Goal: Task Accomplishment & Management: Manage account settings

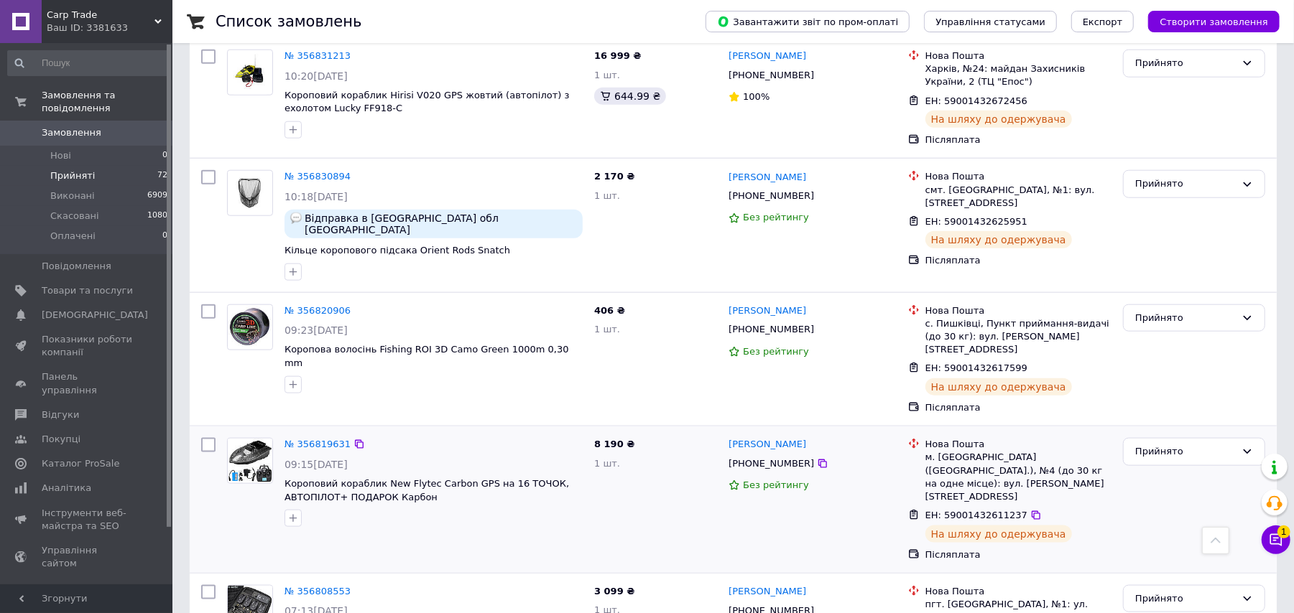
scroll to position [1340, 0]
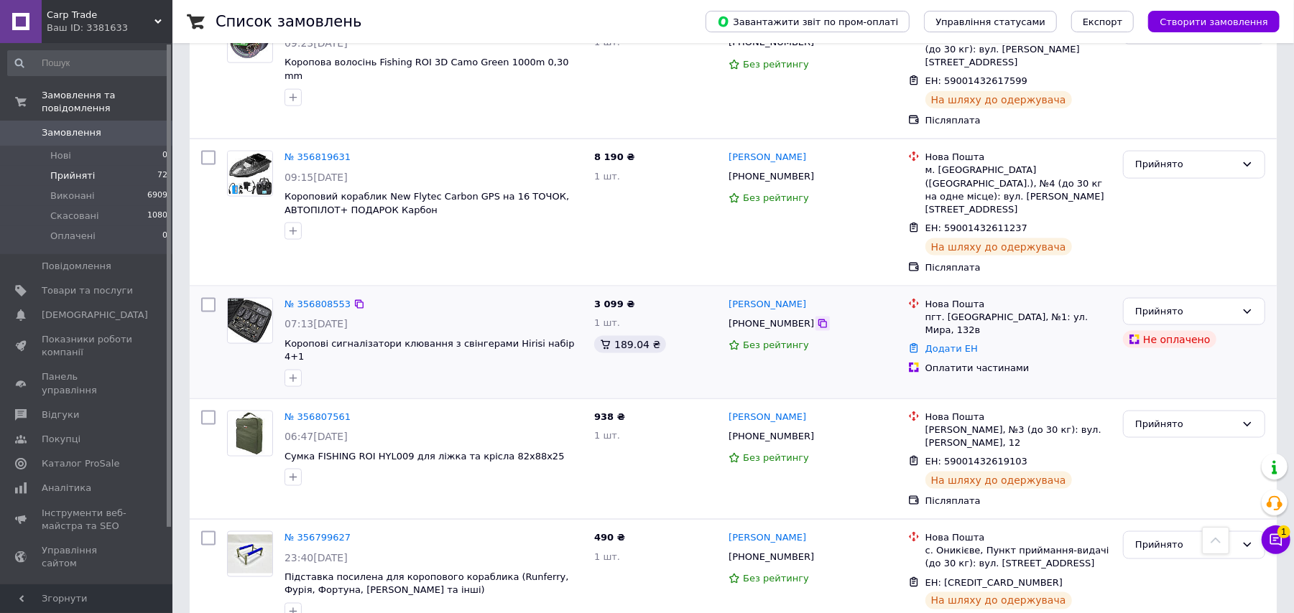
click at [817, 318] on icon at bounding box center [822, 323] width 11 height 11
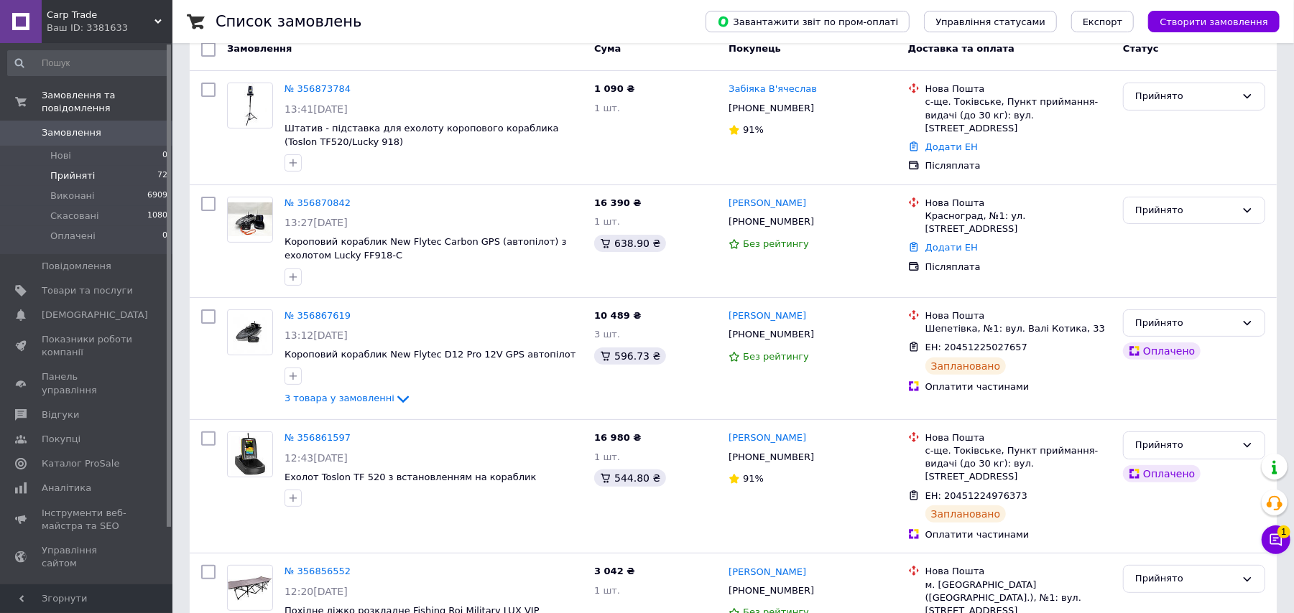
scroll to position [0, 0]
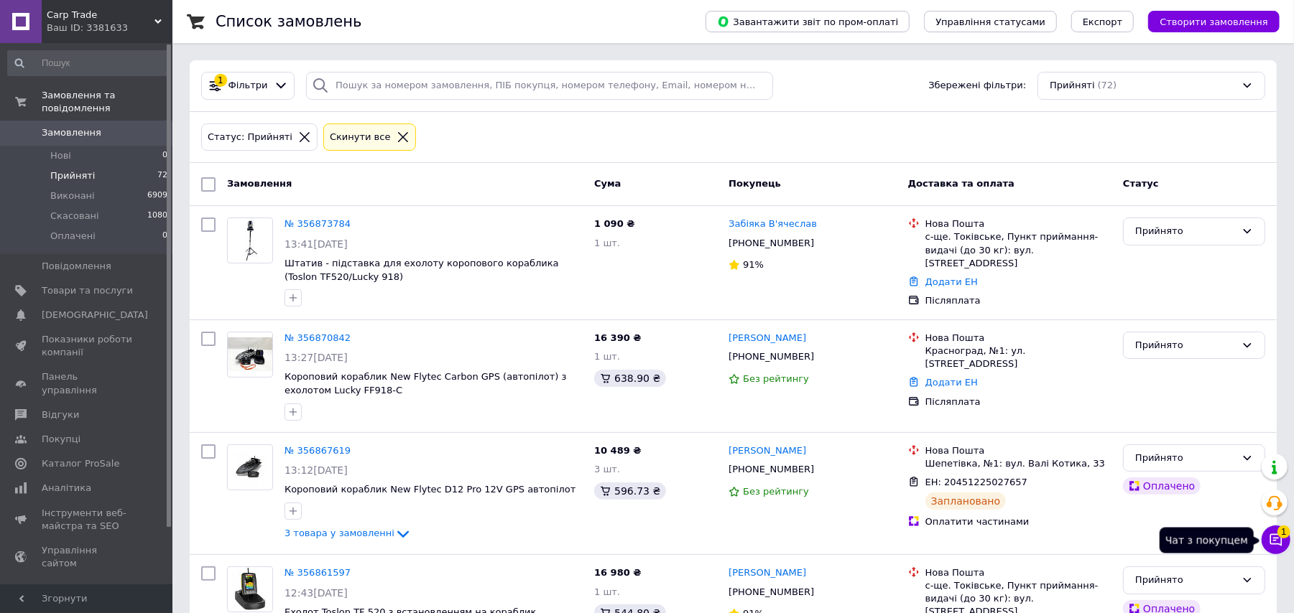
click at [1271, 543] on icon at bounding box center [1276, 540] width 12 height 12
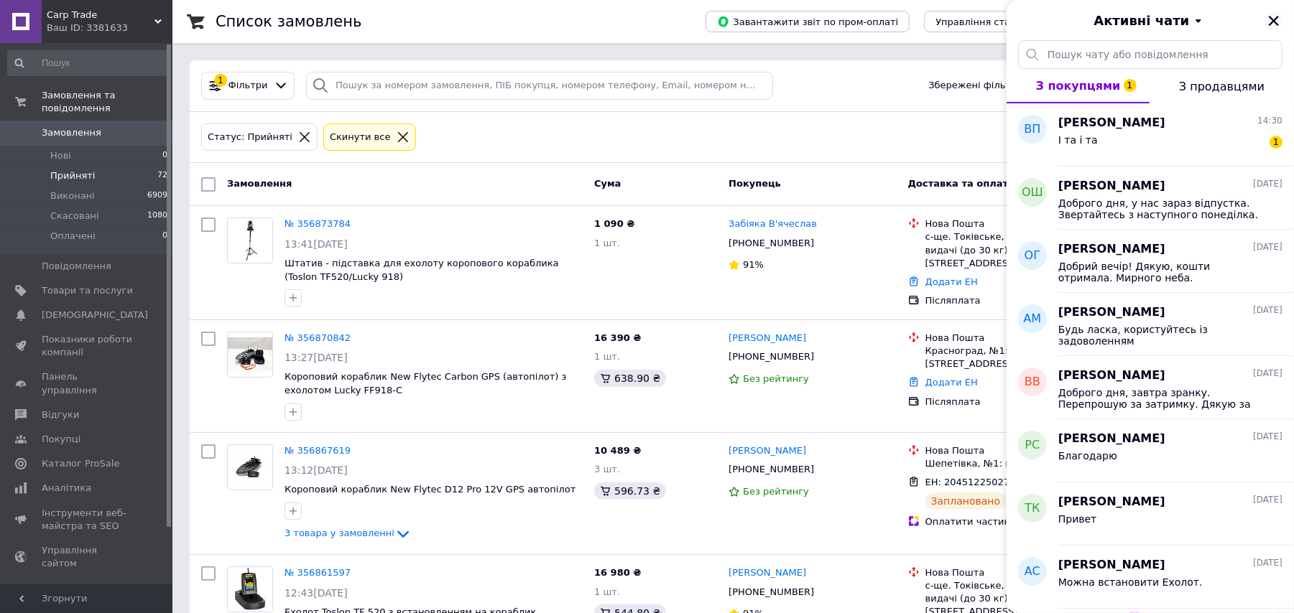
click at [1276, 18] on icon "Закрити" at bounding box center [1273, 21] width 10 height 10
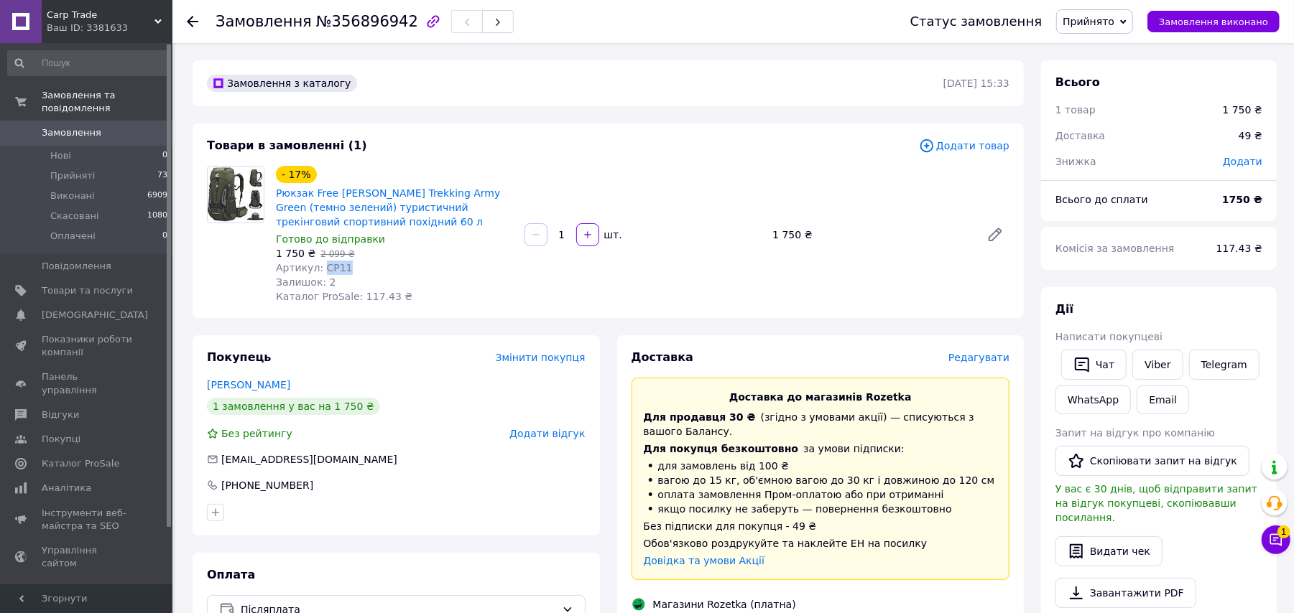
drag, startPoint x: 345, startPoint y: 262, endPoint x: 317, endPoint y: 262, distance: 28.7
click at [317, 262] on div "Артикул: CP11" at bounding box center [394, 268] width 237 height 14
copy span "CP11"
click at [1283, 544] on button "Чат з покупцем 1" at bounding box center [1275, 540] width 29 height 29
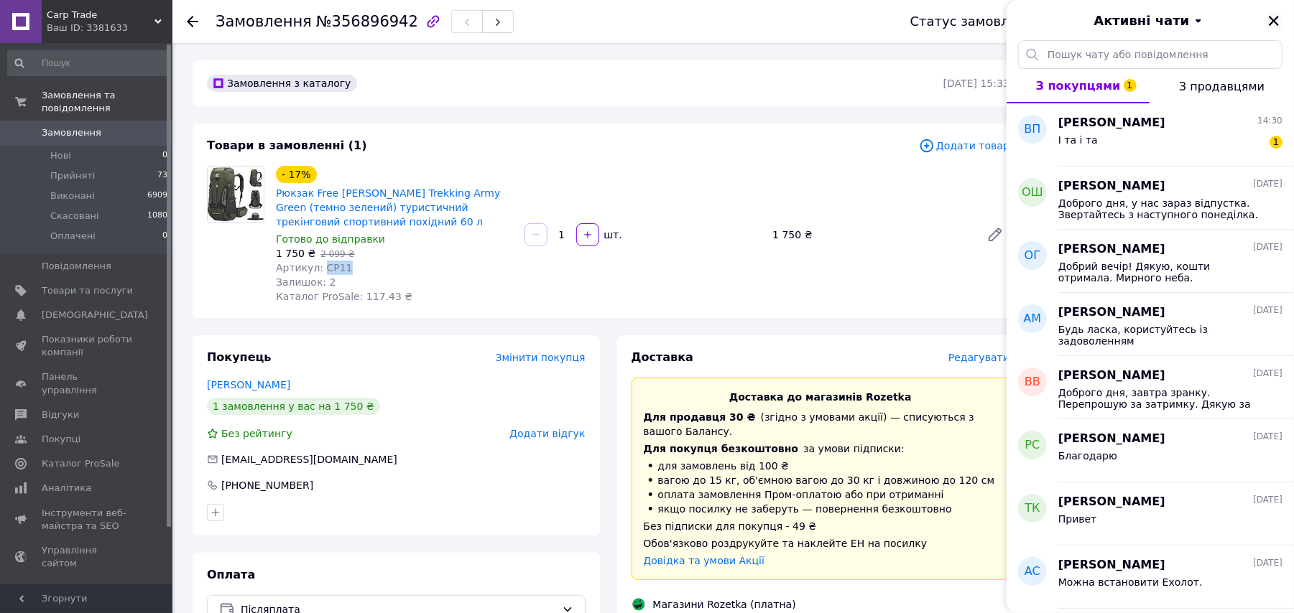
click at [1279, 24] on icon "Закрити" at bounding box center [1273, 20] width 13 height 13
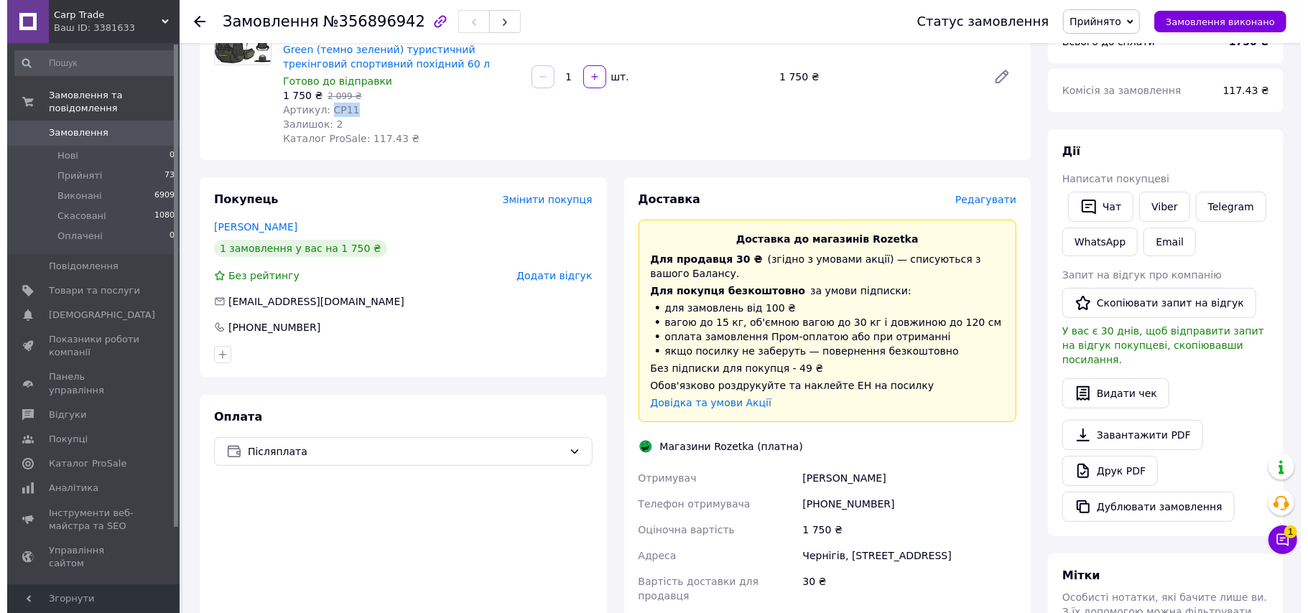
scroll to position [191, 0]
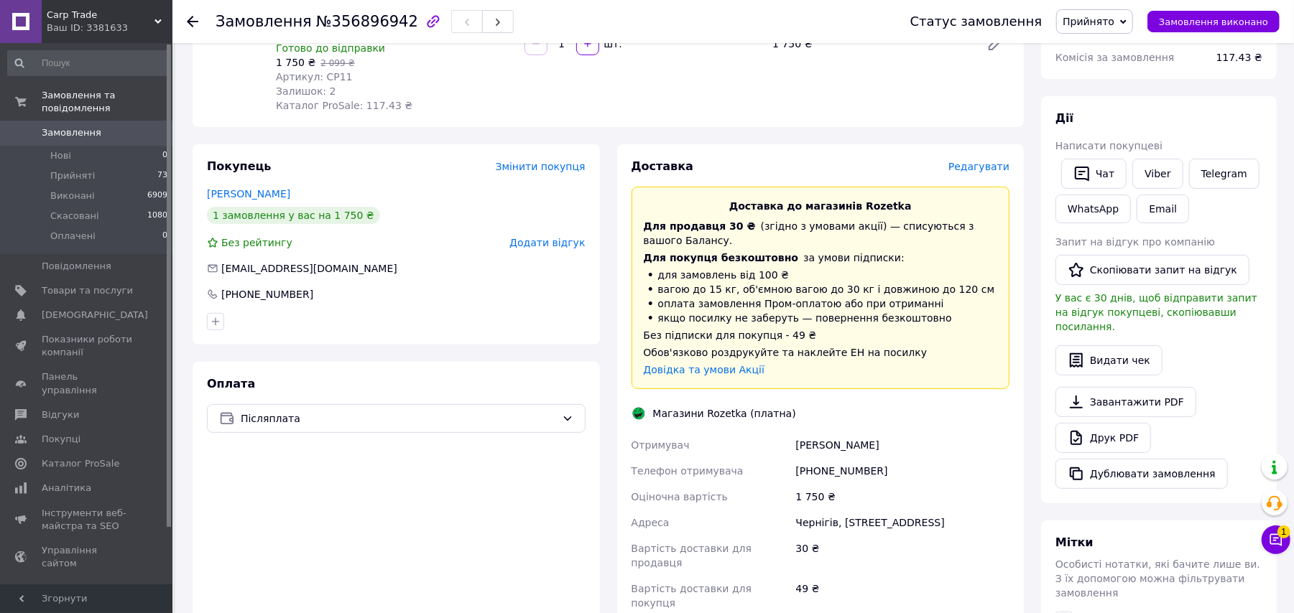
click at [978, 161] on span "Редагувати" at bounding box center [978, 166] width 61 height 11
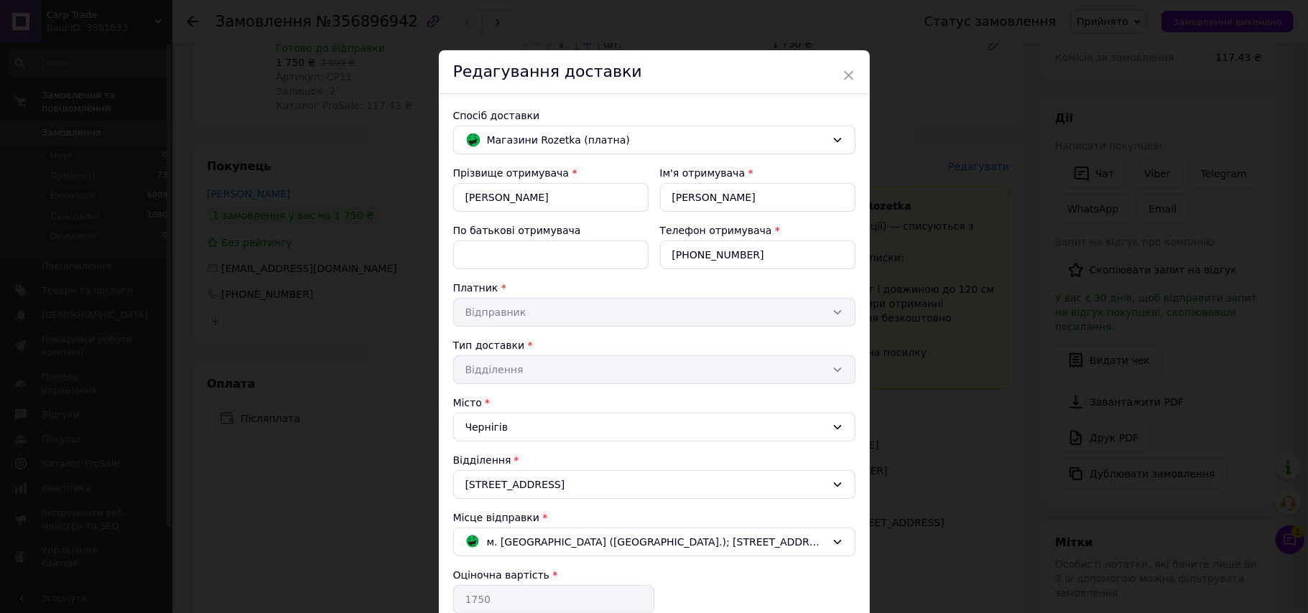
click at [561, 156] on div "Спосіб доставки Магазини Rozetka (платна) Прізвище отримувача * Полетаев Ім'я о…" at bounding box center [654, 404] width 431 height 620
click at [555, 144] on span "Магазини Rozetka (платна)" at bounding box center [656, 140] width 339 height 16
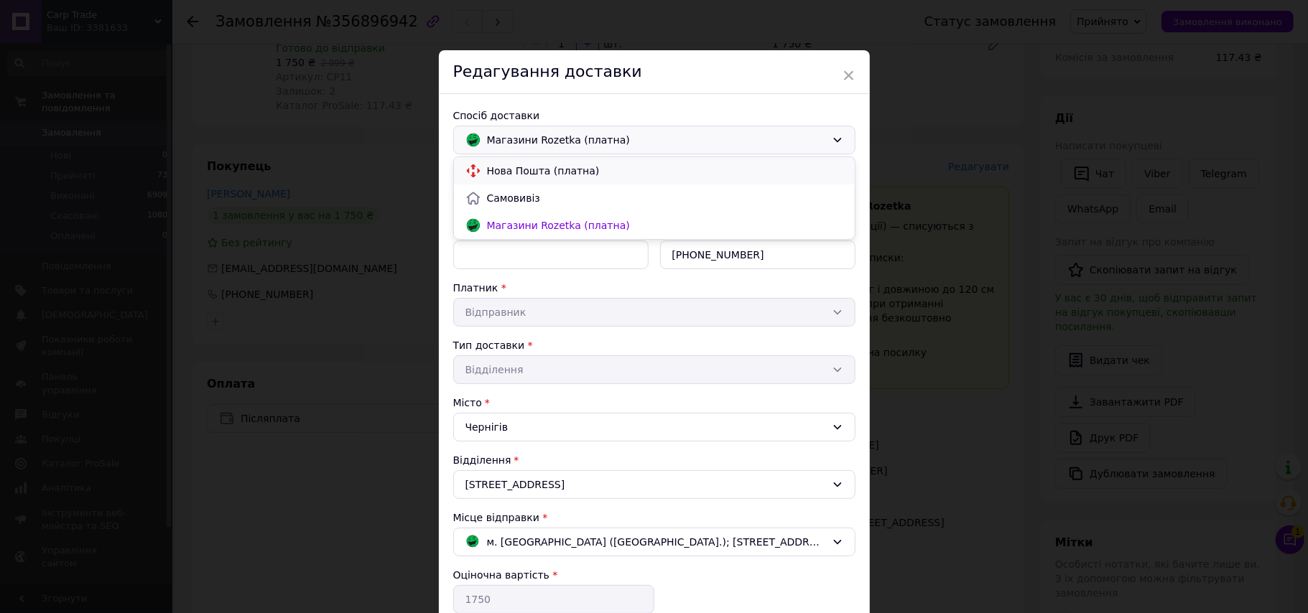
click at [541, 171] on span "Нова Пошта (платна)" at bounding box center [665, 171] width 356 height 14
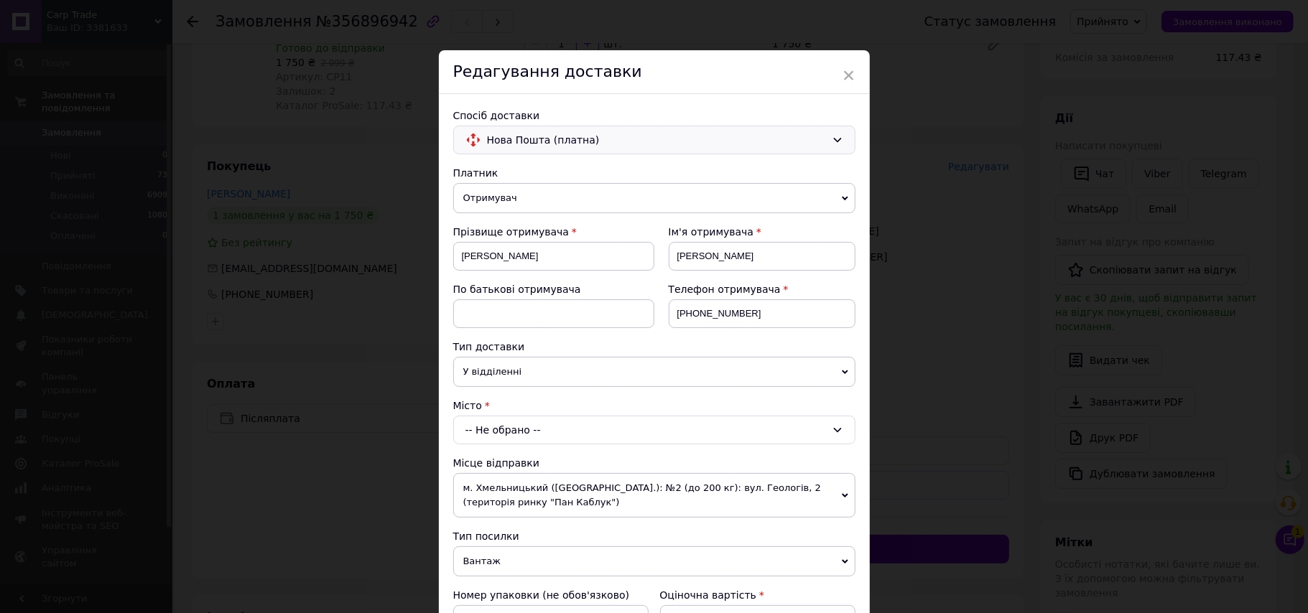
click at [521, 425] on div "-- Не обрано --" at bounding box center [654, 430] width 402 height 29
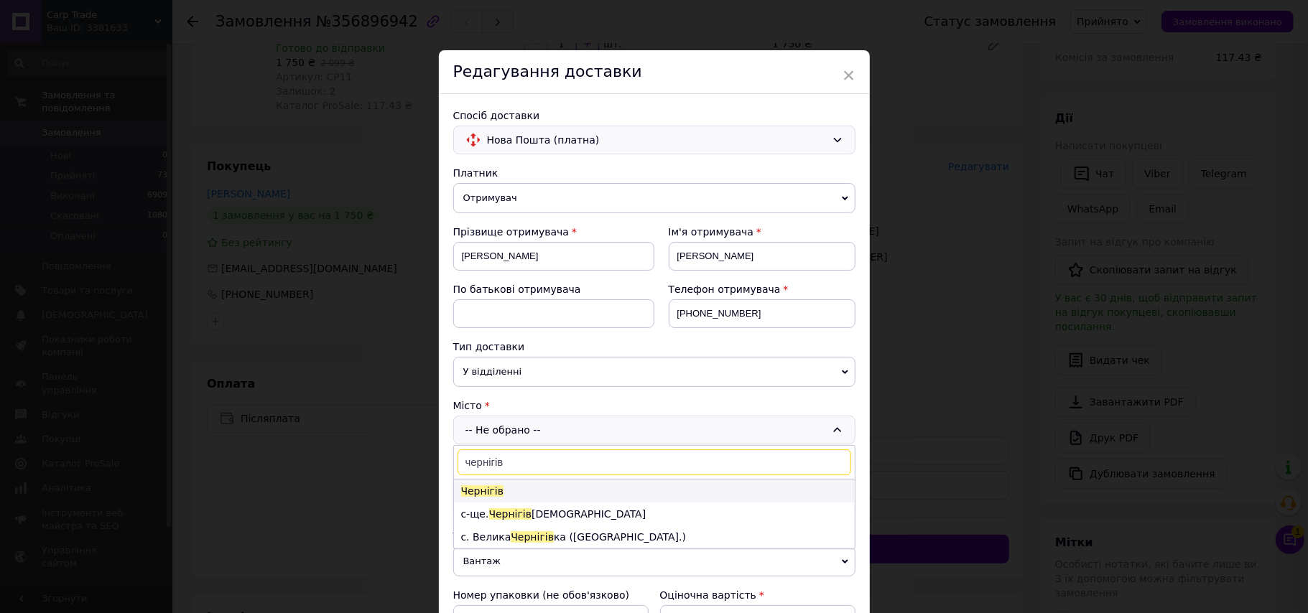
type input "чернігів"
click at [524, 498] on li "Чернігів" at bounding box center [654, 491] width 401 height 23
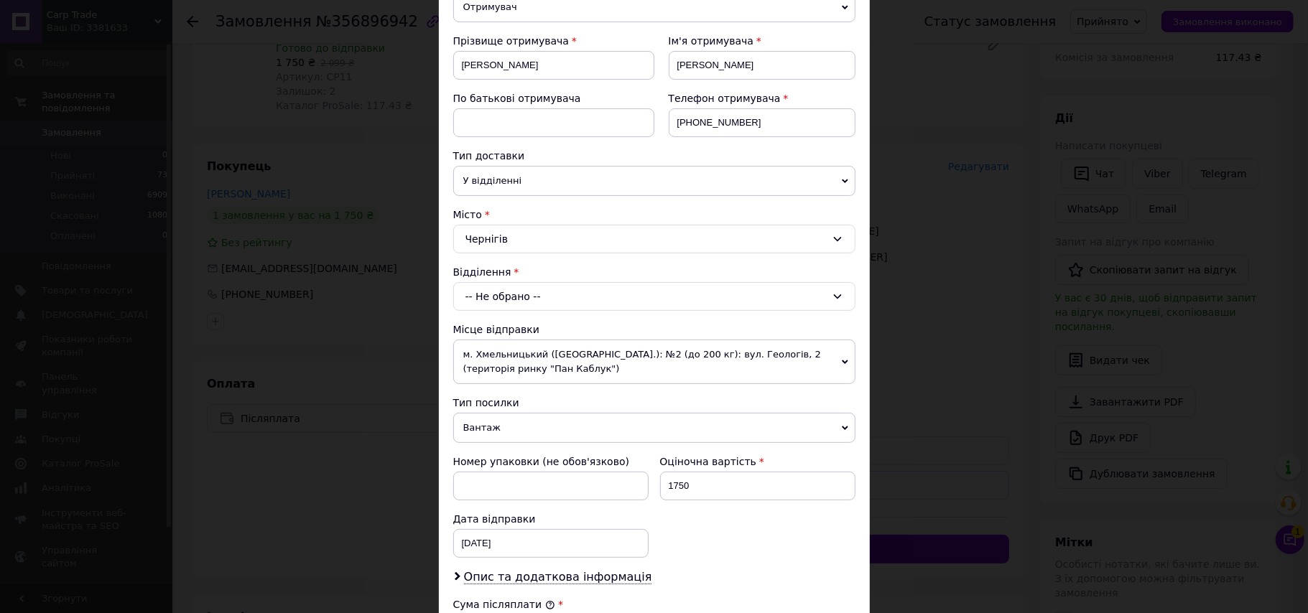
click at [491, 305] on div "-- Не обрано --" at bounding box center [654, 296] width 402 height 29
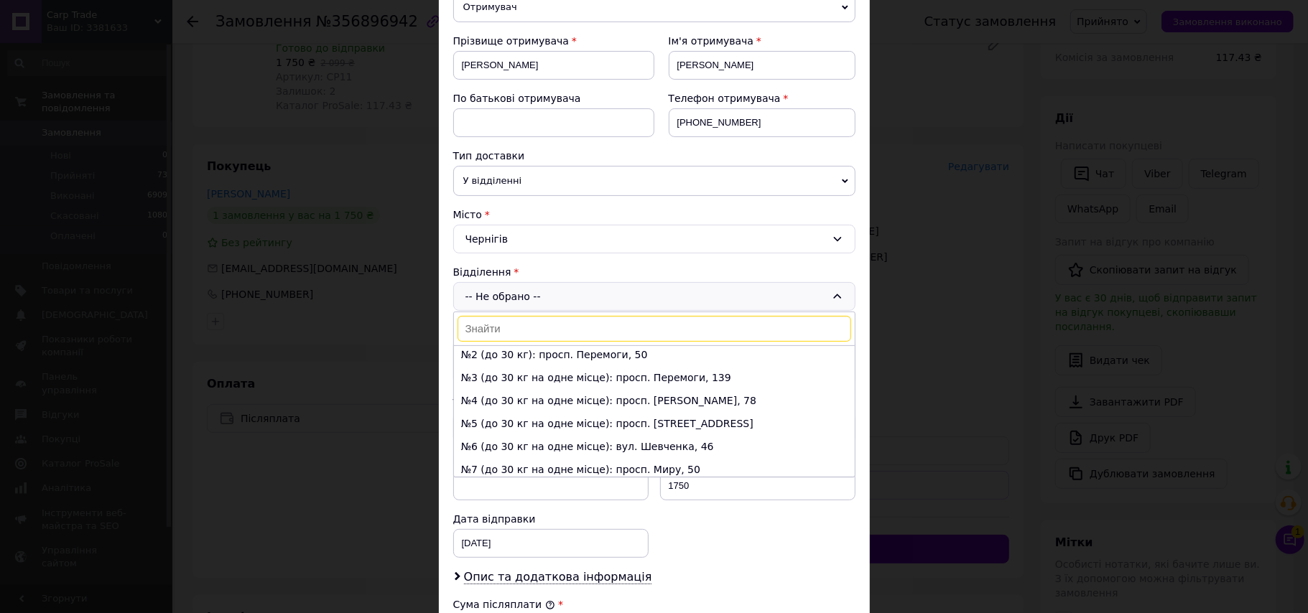
scroll to position [96, 0]
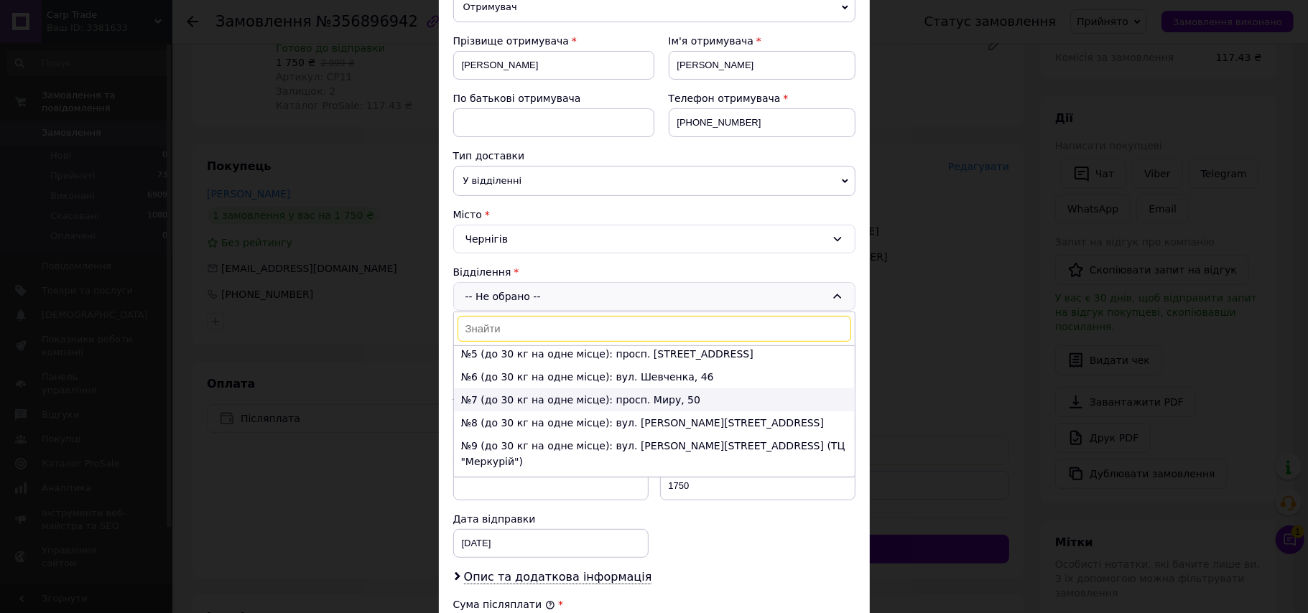
click at [527, 412] on li "№7 (до 30 кг на одне місце): просп. Миру, 50" at bounding box center [654, 400] width 401 height 23
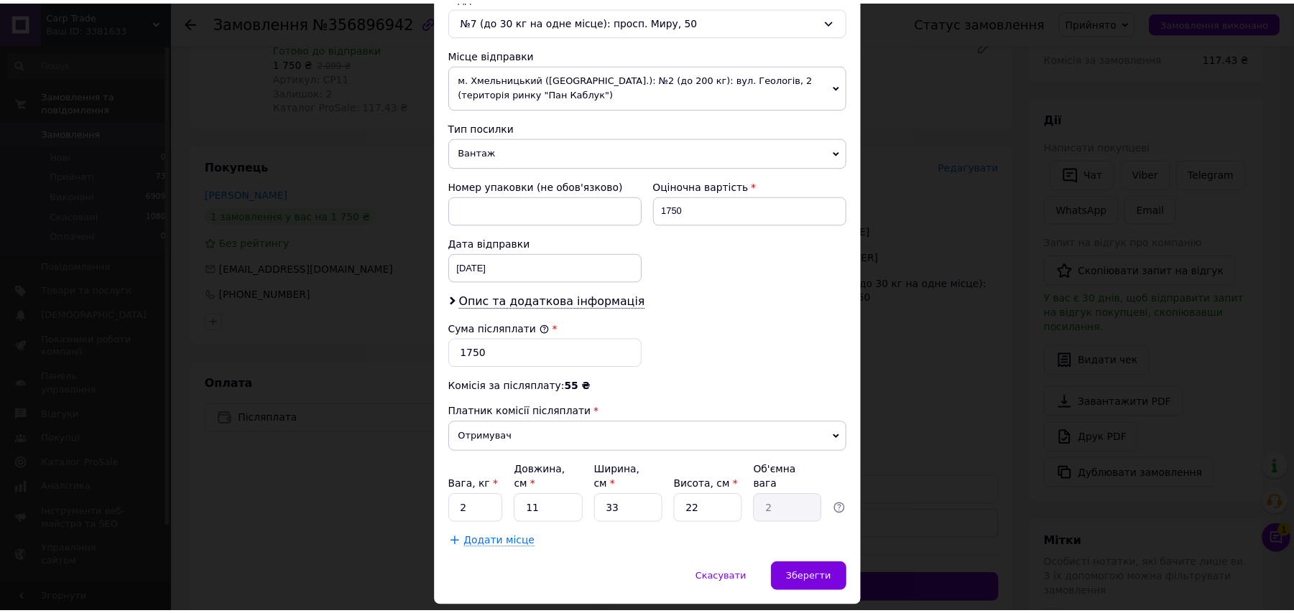
scroll to position [478, 0]
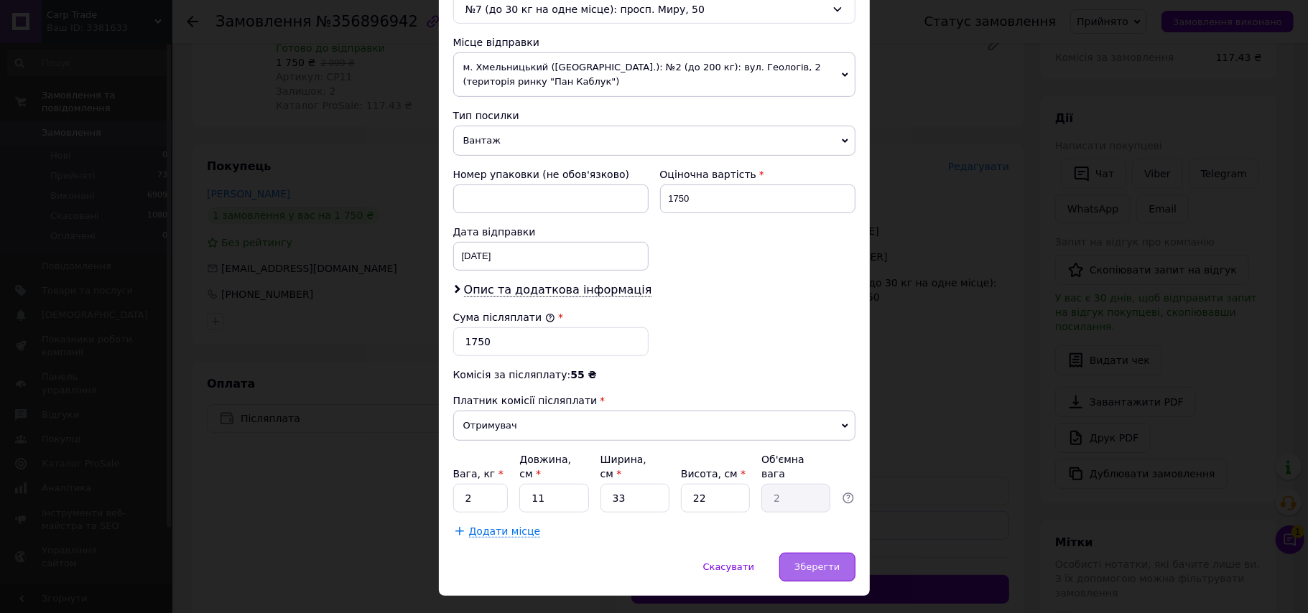
click at [790, 564] on div "Зберегти" at bounding box center [816, 567] width 75 height 29
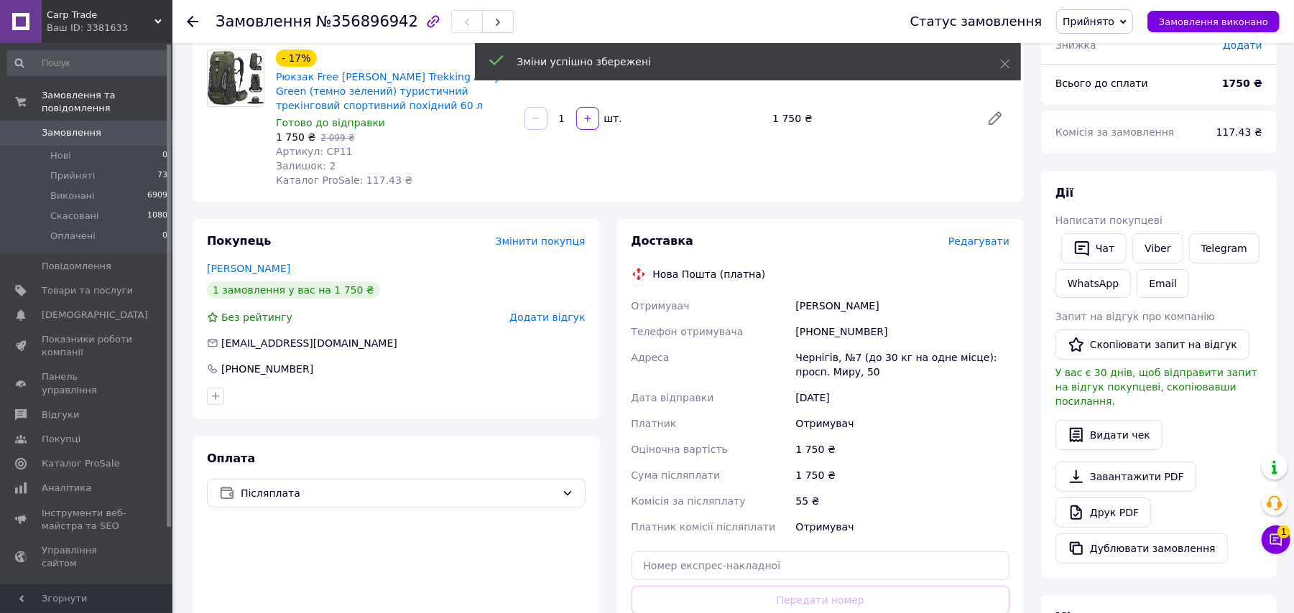
scroll to position [96, 0]
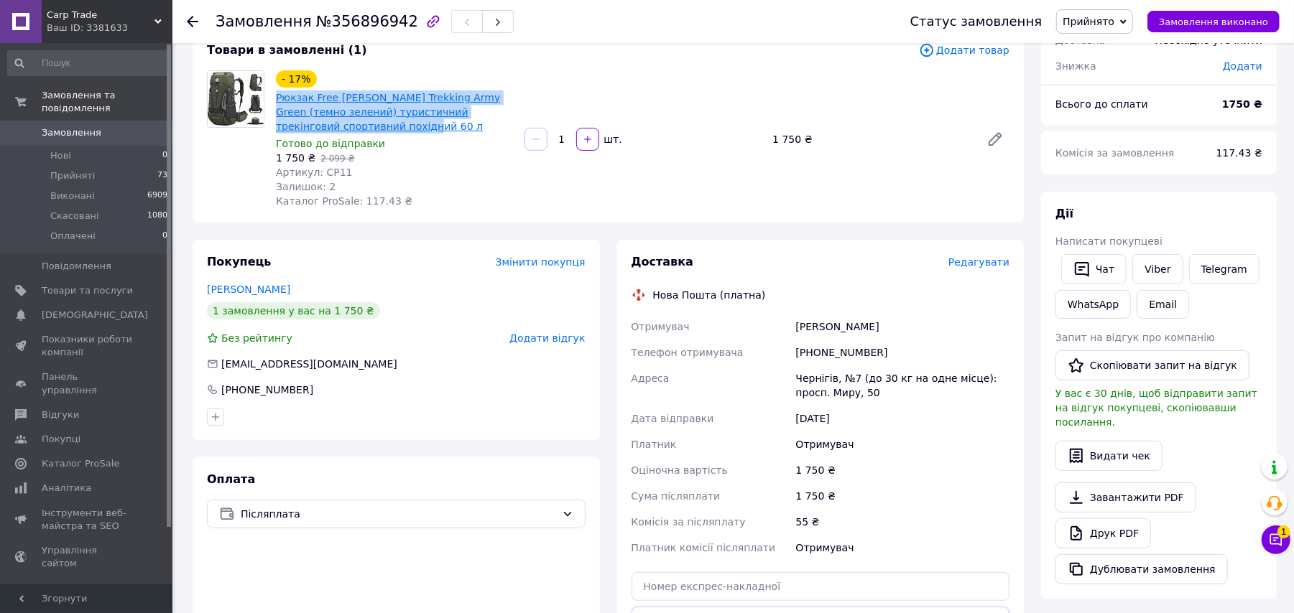
drag, startPoint x: 351, startPoint y: 128, endPoint x: 277, endPoint y: 93, distance: 81.6
click at [277, 93] on span "Рюкзак Free Knight Trekking Army Green (темно зелений) туристичний трекінговий …" at bounding box center [394, 112] width 237 height 43
copy link "Рюкзак Free Knight Trekking Army Green (темно зелений) туристичний трекінговий …"
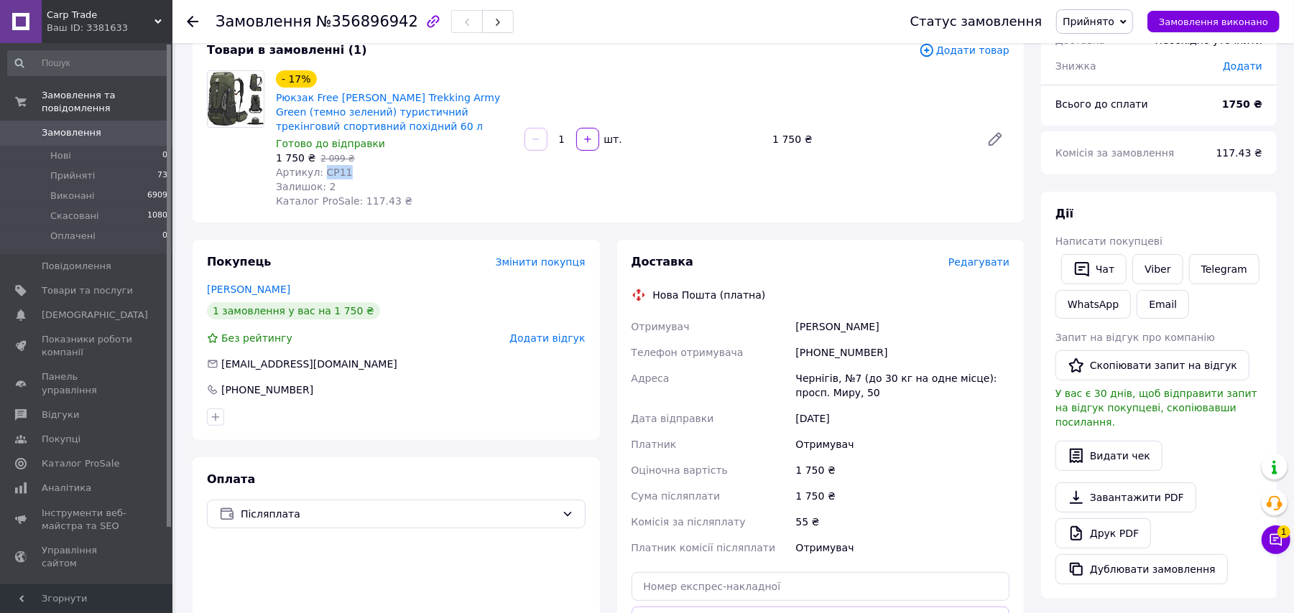
drag, startPoint x: 340, startPoint y: 172, endPoint x: 320, endPoint y: 175, distance: 20.3
click at [320, 175] on span "Артикул: CP11" at bounding box center [314, 172] width 77 height 11
copy span "CP11"
click at [855, 285] on div "Доставка Редагувати Нова Пошта (платна) Отримувач Полетаев Дмитрий Телефон отри…" at bounding box center [820, 476] width 379 height 445
